Goal: Task Accomplishment & Management: Manage account settings

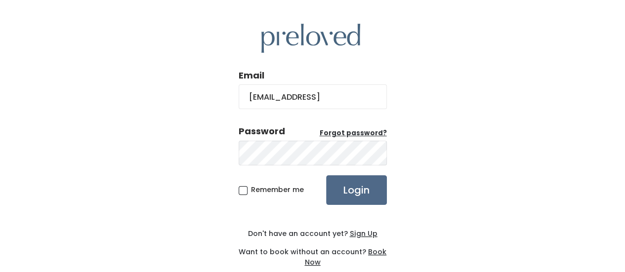
type input "[EMAIL_ADDRESS]"
click at [326, 175] on input "Login" at bounding box center [356, 190] width 61 height 30
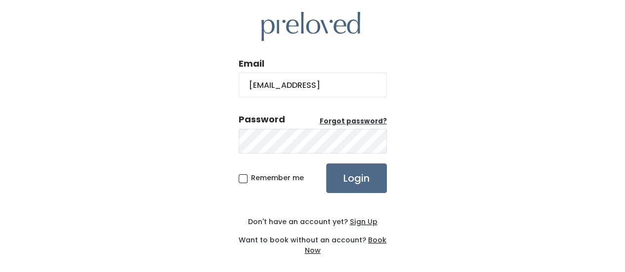
scroll to position [18, 0]
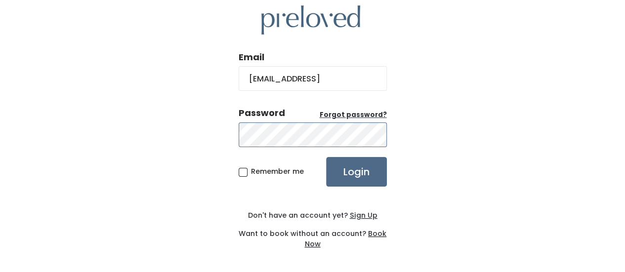
click at [326, 157] on input "Login" at bounding box center [356, 172] width 61 height 30
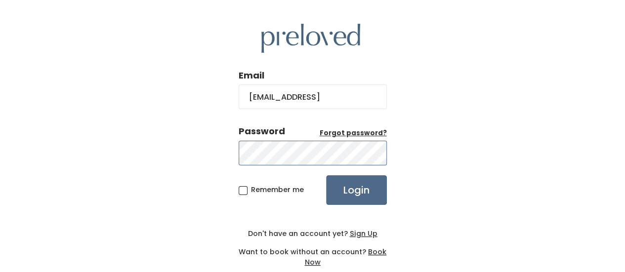
click at [326, 175] on input "Login" at bounding box center [356, 190] width 61 height 30
click at [339, 129] on u "Forgot password?" at bounding box center [353, 133] width 67 height 9
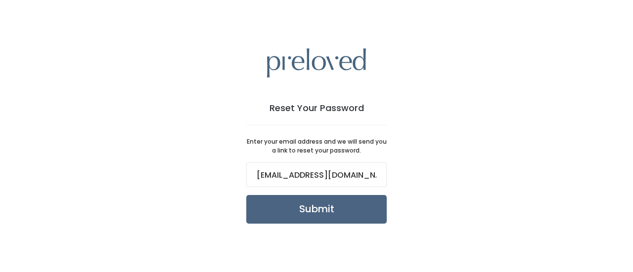
type input "[EMAIL_ADDRESS][DOMAIN_NAME]"
click at [358, 200] on input "Submit" at bounding box center [316, 209] width 140 height 29
